Goal: Share content: Share content

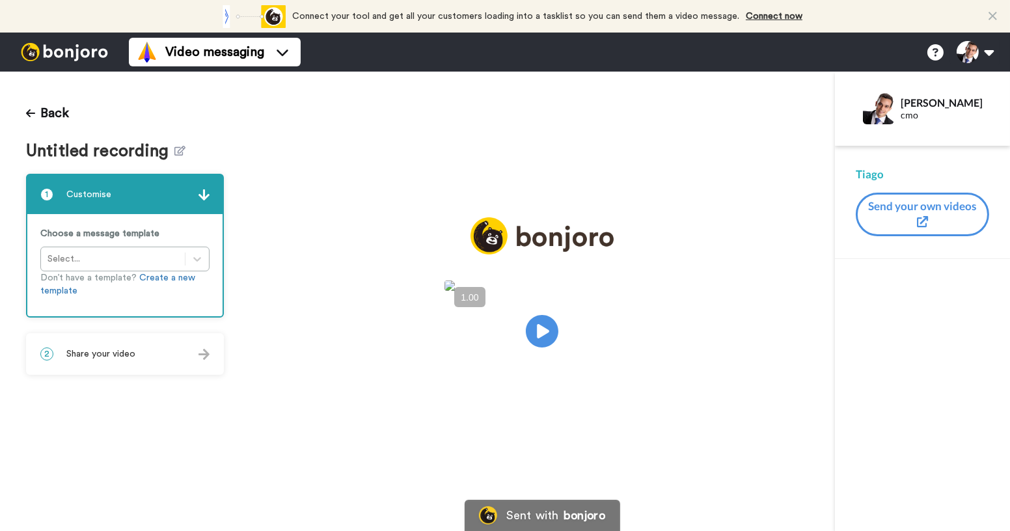
click at [141, 355] on div "2 Share your video" at bounding box center [124, 354] width 195 height 39
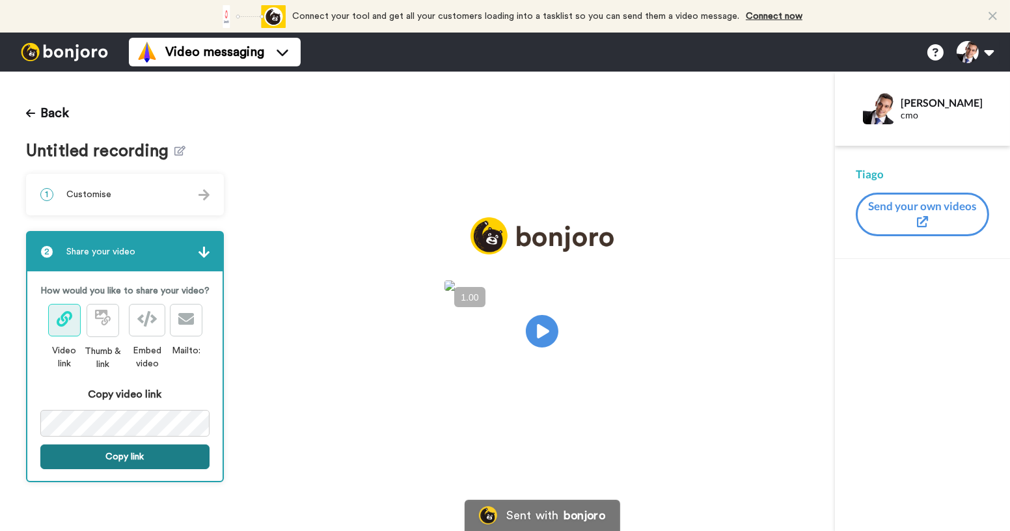
click at [163, 448] on button "Copy link" at bounding box center [124, 456] width 169 height 25
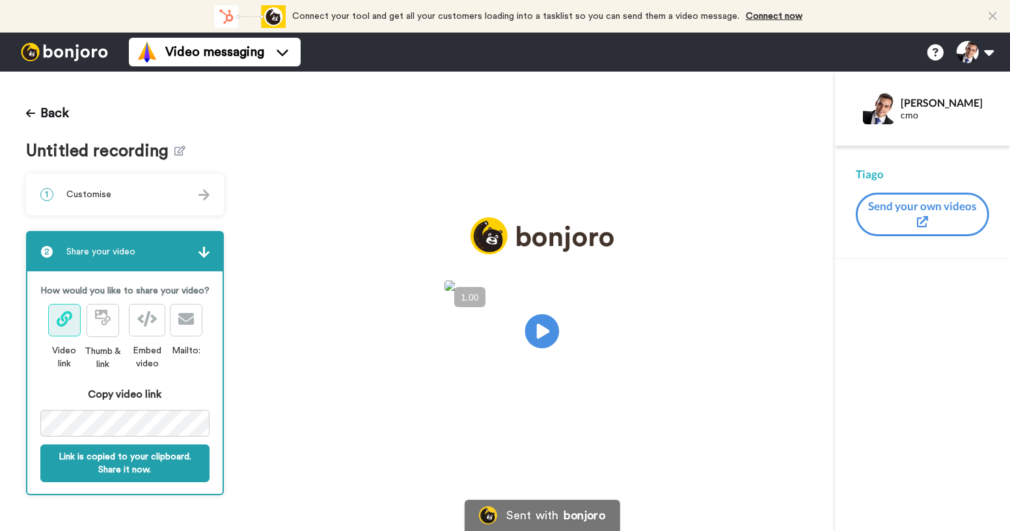
click at [540, 331] on icon "Play/Pause" at bounding box center [542, 332] width 34 height 62
click at [495, 351] on video at bounding box center [541, 329] width 195 height 98
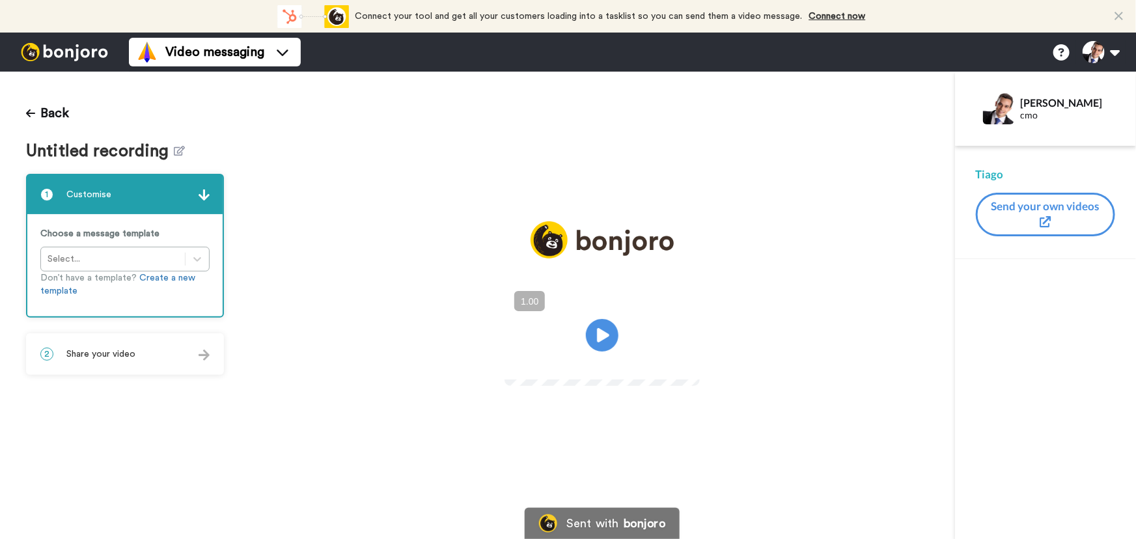
click at [172, 335] on div "2 Share your video" at bounding box center [124, 354] width 195 height 39
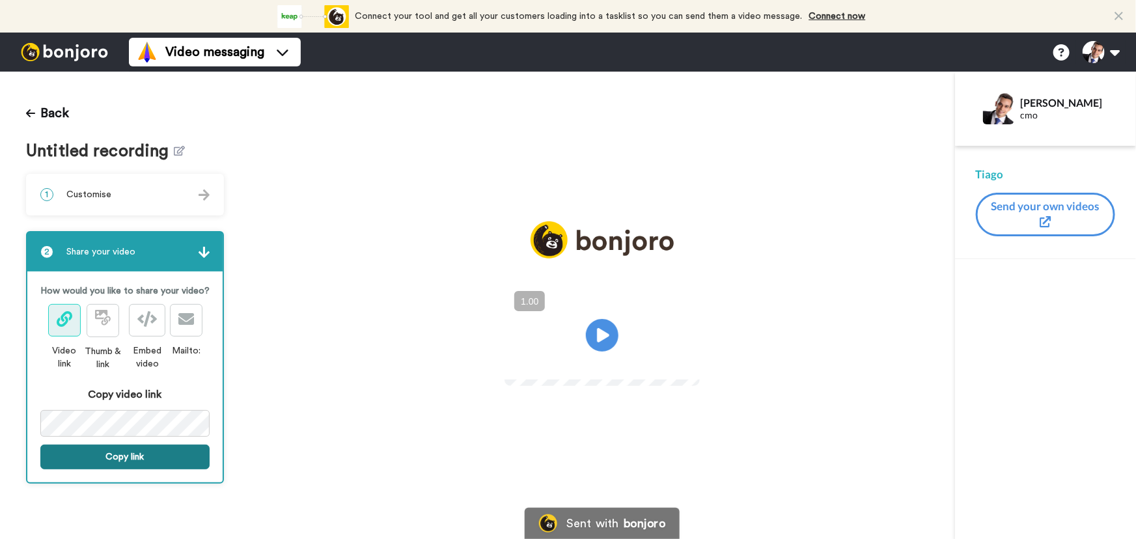
click at [148, 459] on button "Copy link" at bounding box center [124, 456] width 169 height 25
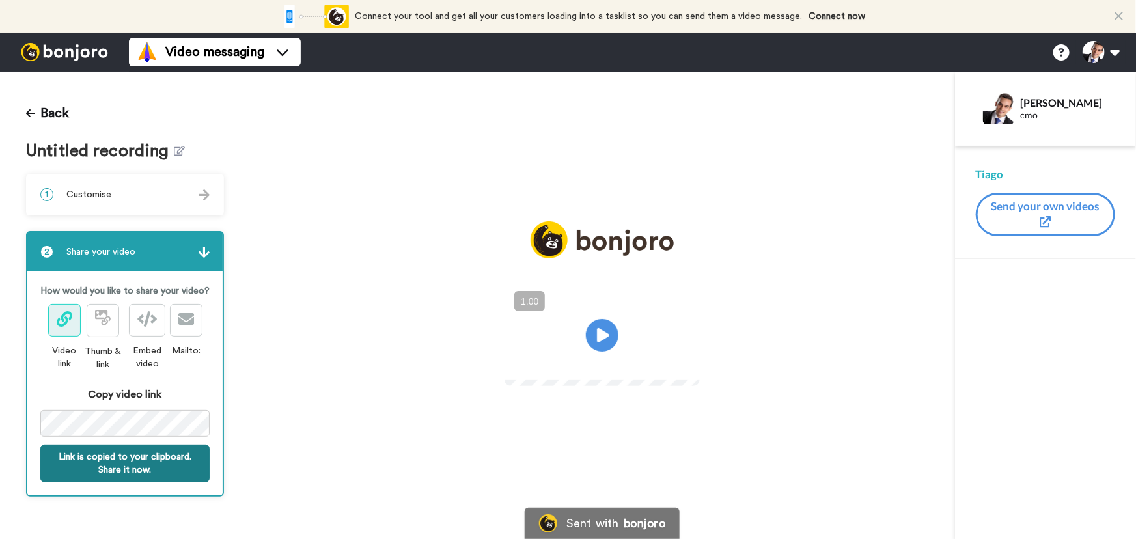
click at [169, 462] on button "Link is copied to your clipboard. Share it now." at bounding box center [124, 463] width 169 height 38
click at [609, 336] on icon at bounding box center [602, 335] width 34 height 34
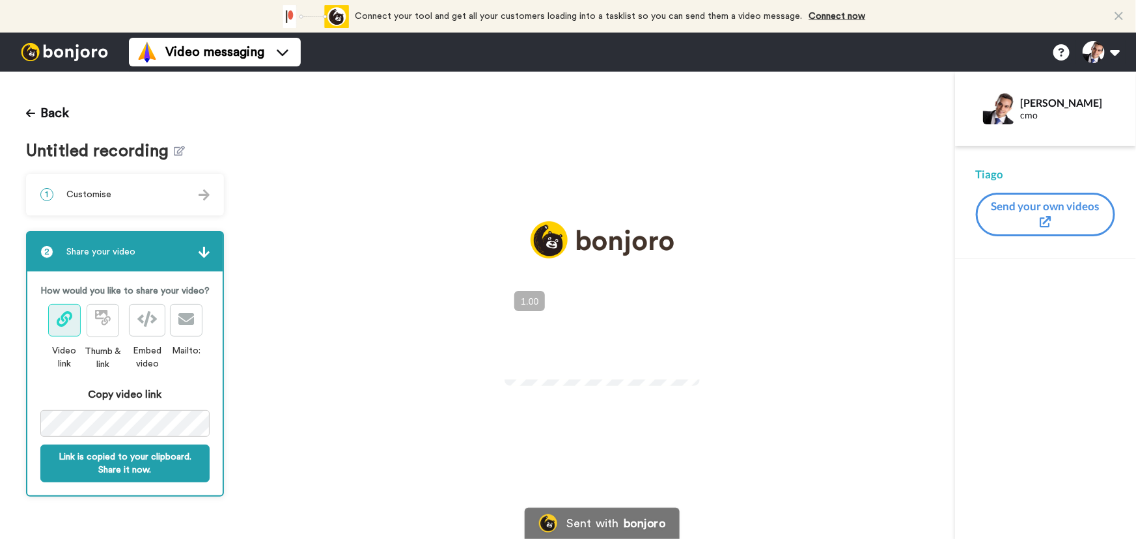
click at [536, 295] on video at bounding box center [601, 333] width 195 height 98
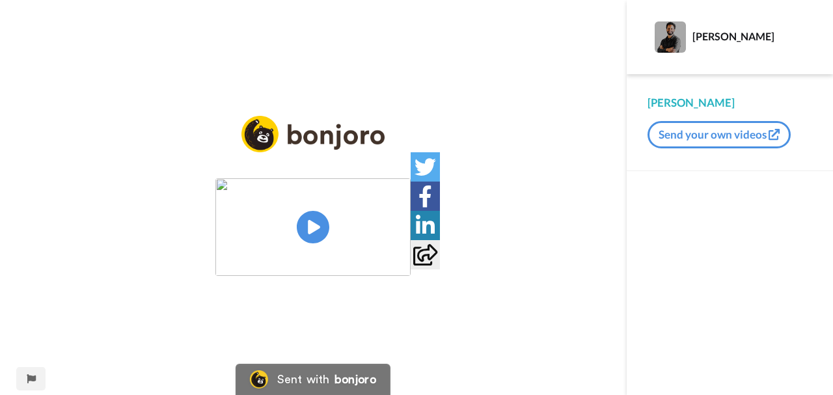
click at [331, 228] on img at bounding box center [312, 227] width 195 height 98
click at [0, 0] on button "+" at bounding box center [0, 0] width 0 height 0
click at [321, 225] on icon at bounding box center [313, 227] width 34 height 34
click at [320, 264] on video at bounding box center [312, 227] width 195 height 98
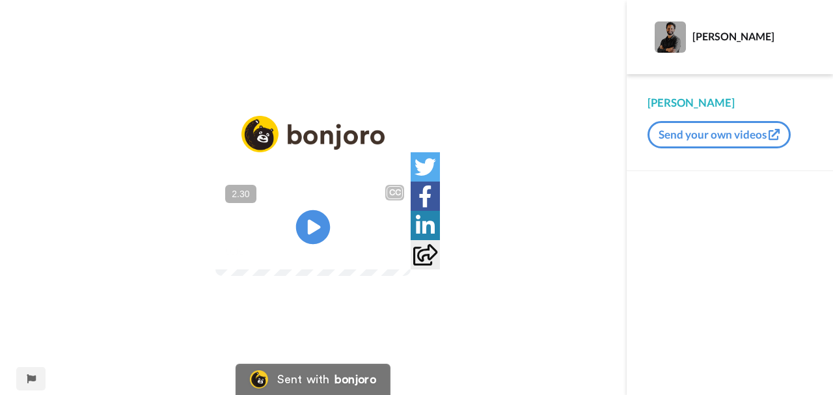
drag, startPoint x: 305, startPoint y: 239, endPoint x: 286, endPoint y: 259, distance: 26.7
click at [305, 239] on icon at bounding box center [313, 227] width 33 height 33
click at [362, 223] on video at bounding box center [312, 227] width 195 height 98
